Goal: Browse casually: Explore the website without a specific task or goal

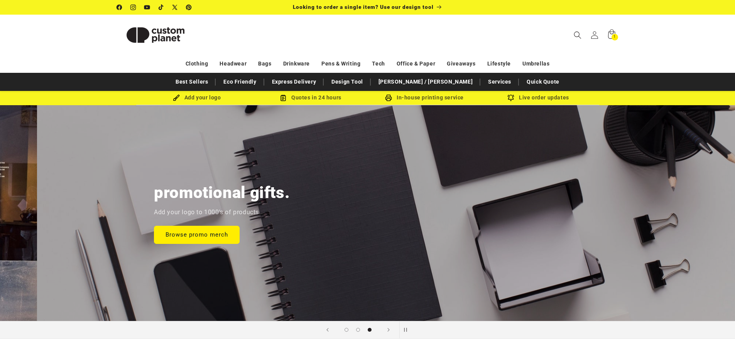
scroll to position [0, 1469]
